Goal: Information Seeking & Learning: Find specific fact

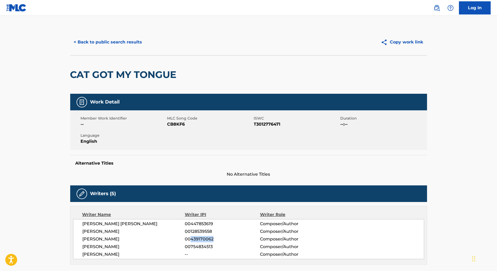
click at [100, 40] on button "< Back to public search results" at bounding box center [108, 42] width 76 height 13
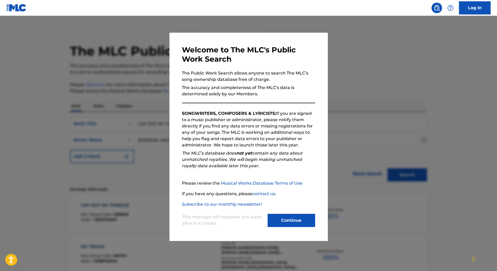
click at [136, 88] on div at bounding box center [248, 151] width 497 height 271
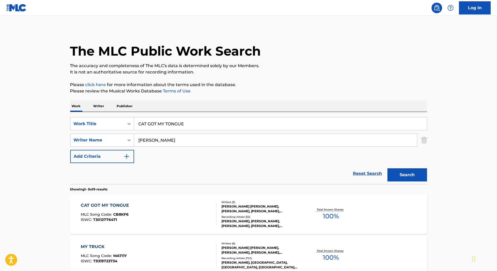
drag, startPoint x: 199, startPoint y: 125, endPoint x: 100, endPoint y: 116, distance: 99.3
click at [100, 116] on div "SearchWithCriteria7bc1445d-91ae-4255-bc1b-09281b6e9bbd Work Title CAT GOT MY TO…" at bounding box center [248, 148] width 357 height 72
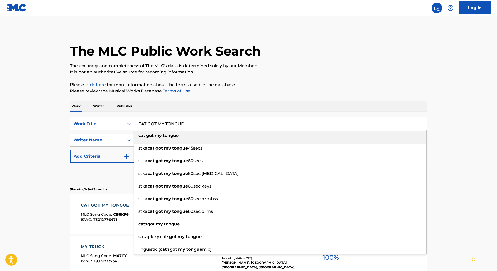
paste input "SHIFTEH"
type input "SHIFTEH"
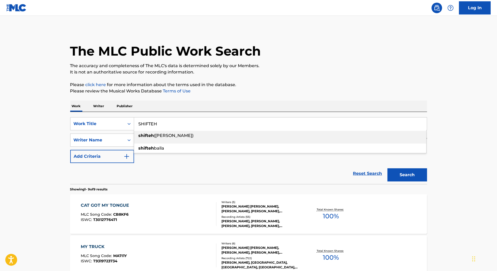
click at [148, 124] on input "SHIFTEH" at bounding box center [280, 124] width 292 height 13
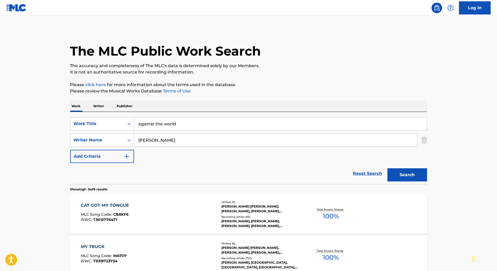
type input "against the world"
click at [146, 139] on input "[PERSON_NAME]" at bounding box center [275, 140] width 283 height 13
paste input "SHIFTEH"
type input "SHIFTEH"
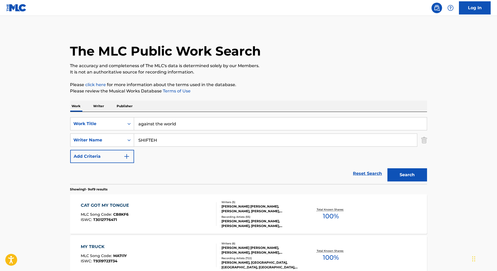
click at [387, 169] on button "Search" at bounding box center [407, 175] width 40 height 13
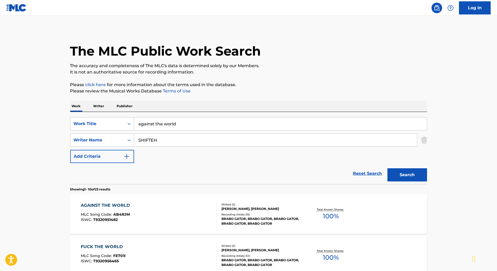
click at [181, 211] on div "AGAINST THE WORLD MLC Song Code : AB4RJM ISWC : T9320951482" at bounding box center [149, 215] width 136 height 24
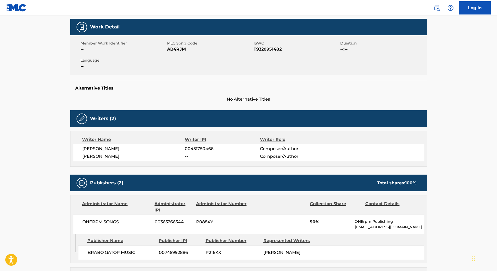
scroll to position [81, 0]
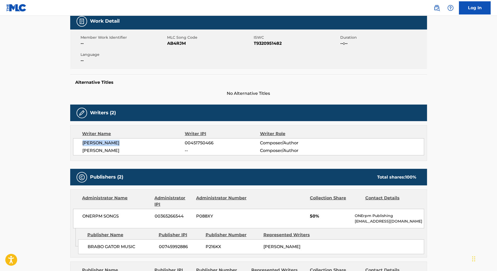
drag, startPoint x: 118, startPoint y: 141, endPoint x: 62, endPoint y: 141, distance: 56.2
click at [62, 141] on main "< Back to public search results Copy work link AGAINST THE WORLD Work Detail Me…" at bounding box center [248, 220] width 497 height 570
copy span "[PERSON_NAME]"
drag, startPoint x: 191, startPoint y: 142, endPoint x: 245, endPoint y: 142, distance: 54.3
click at [245, 142] on span "00451750466" at bounding box center [222, 143] width 75 height 6
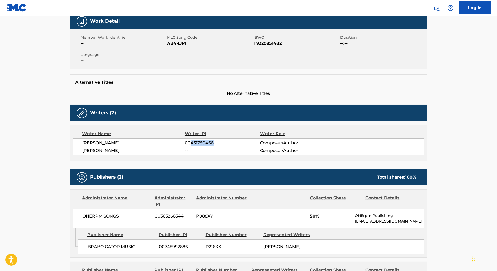
copy span "451750466"
